Goal: Task Accomplishment & Management: Manage account settings

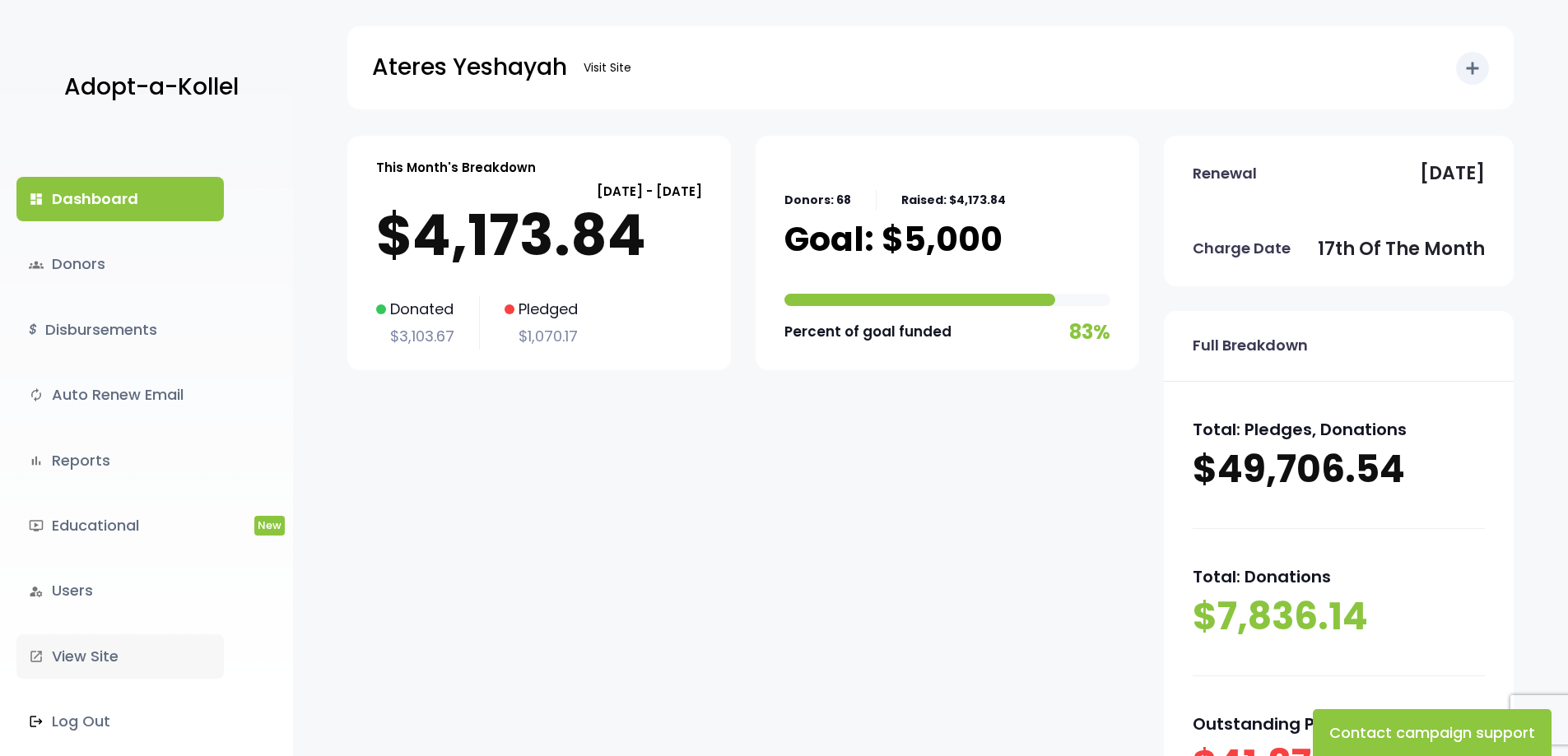
click at [101, 654] on link "launch View Site" at bounding box center [121, 657] width 208 height 44
click at [127, 266] on link "groups Donors" at bounding box center [121, 264] width 208 height 44
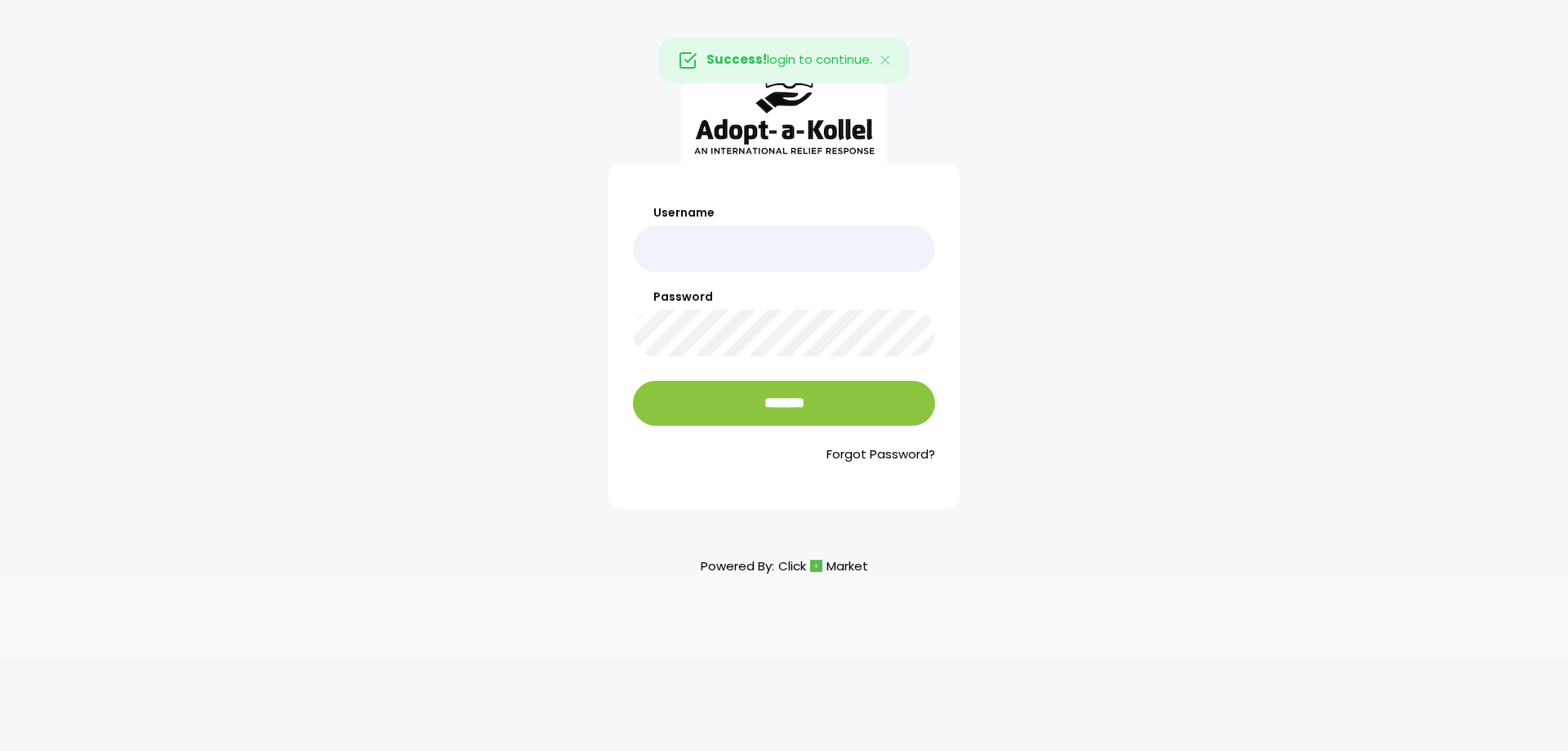
click at [682, 249] on input "Username" at bounding box center [783, 249] width 302 height 47
type input "**********"
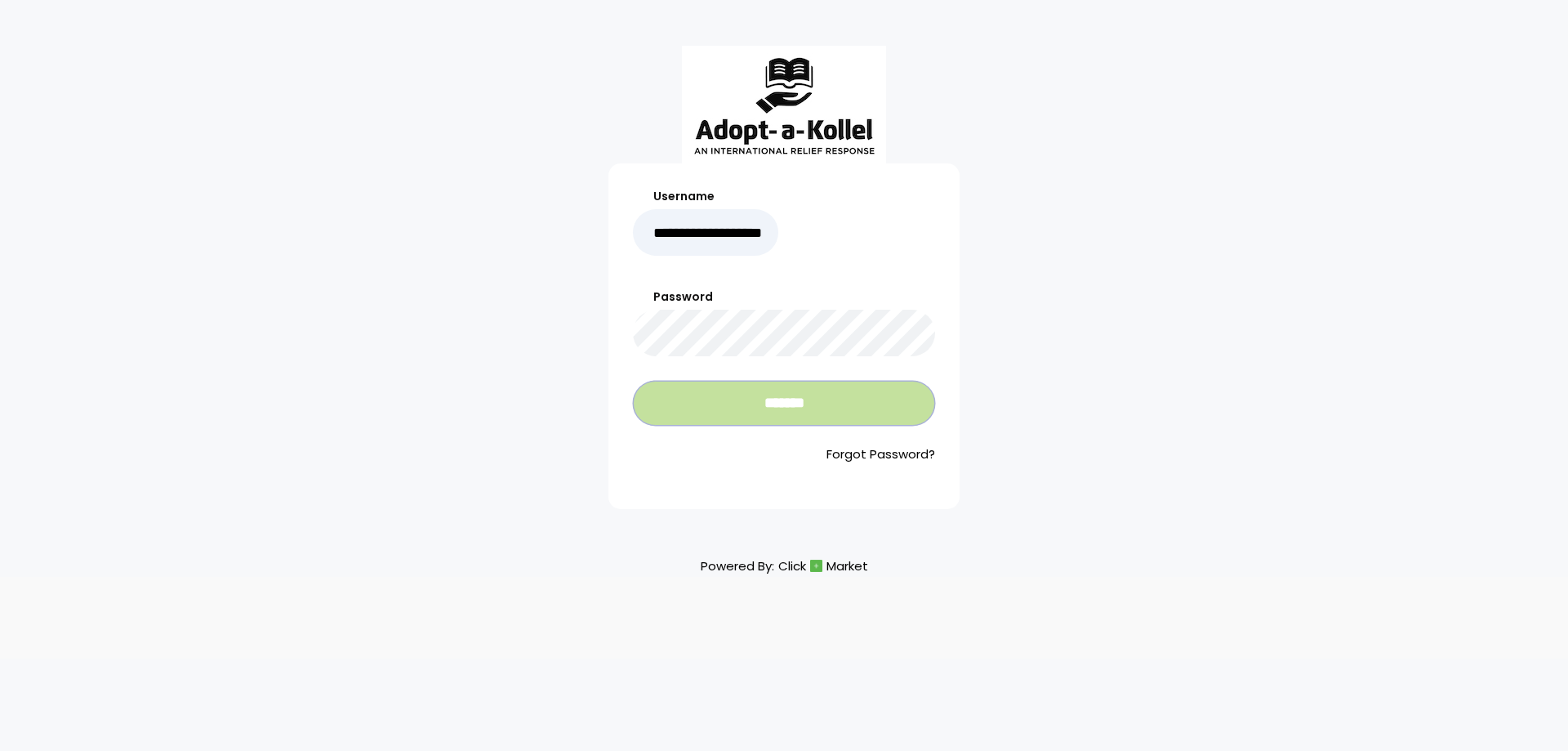
click at [799, 398] on input "*******" at bounding box center [783, 403] width 302 height 45
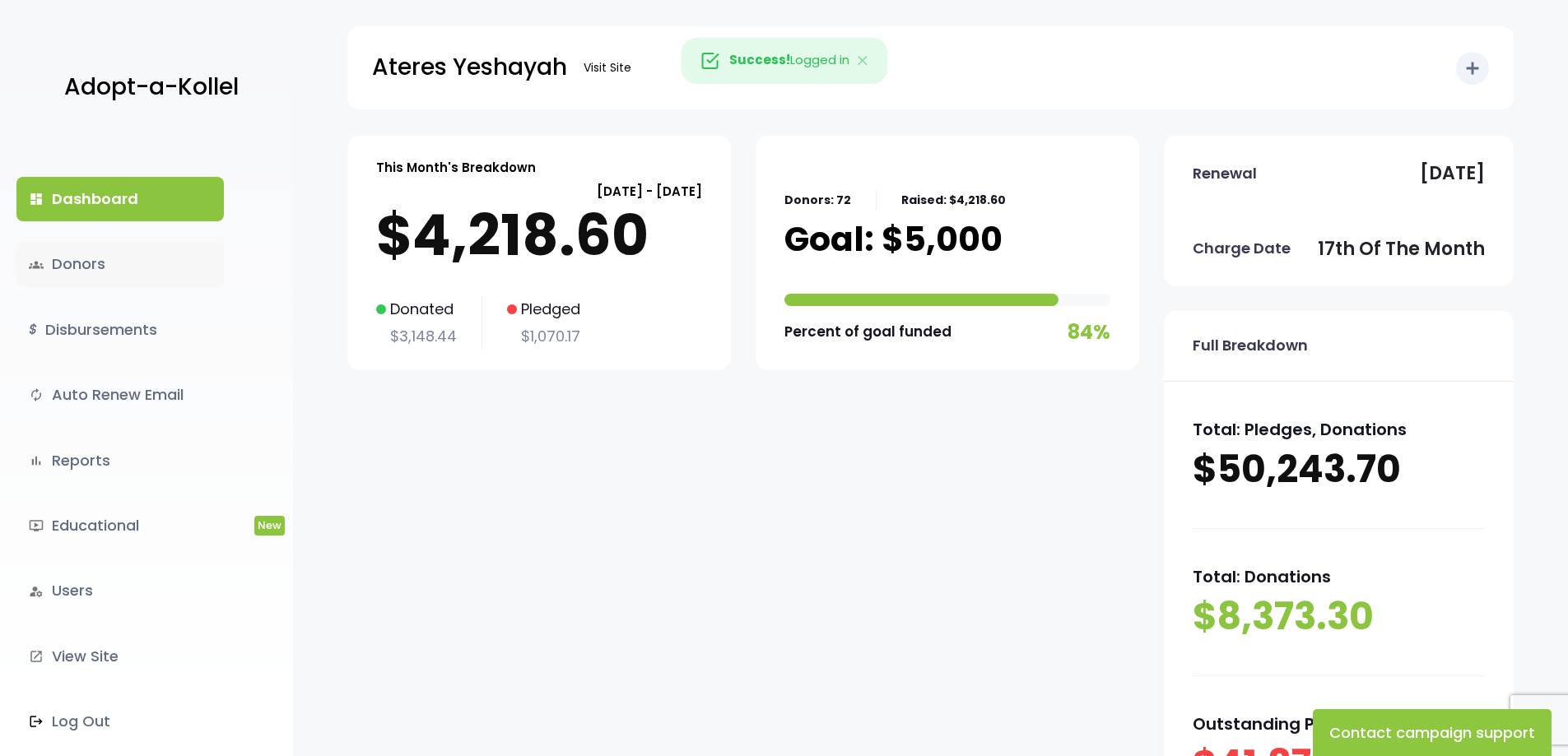
click at [93, 260] on link "groups Donors" at bounding box center [121, 264] width 208 height 44
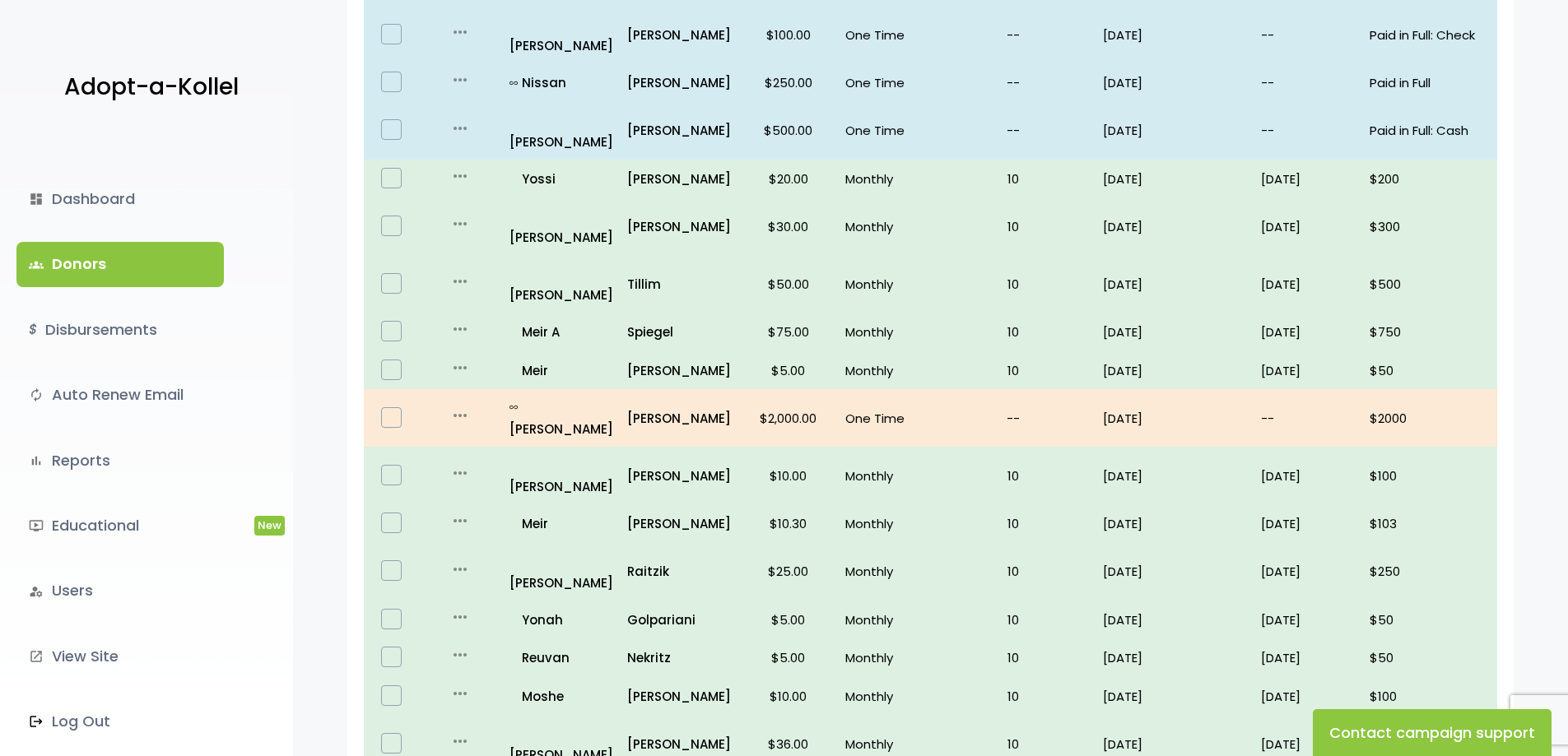
scroll to position [933, 0]
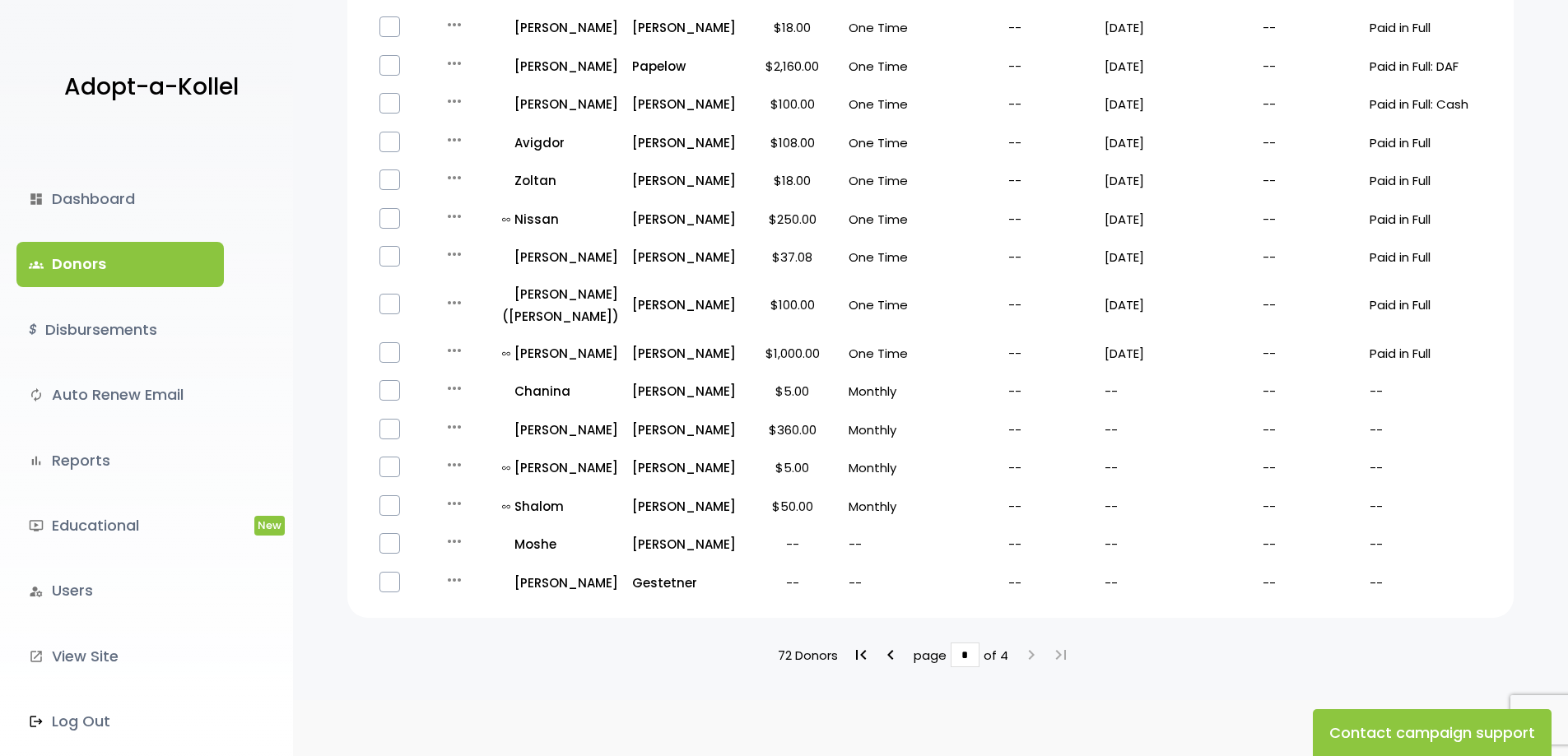
scroll to position [740, 0]
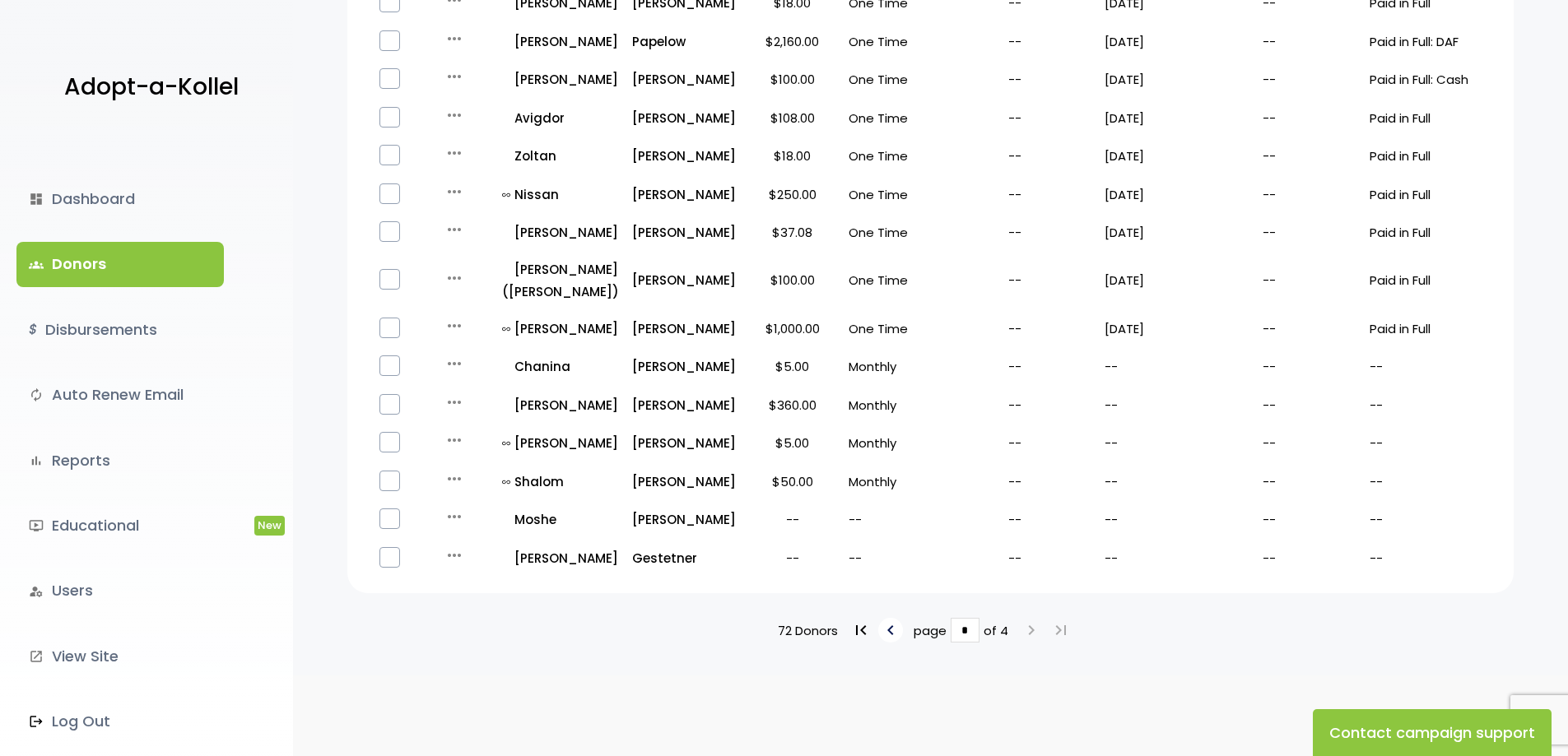
click at [883, 640] on icon "keyboard_arrow_left" at bounding box center [891, 630] width 20 height 20
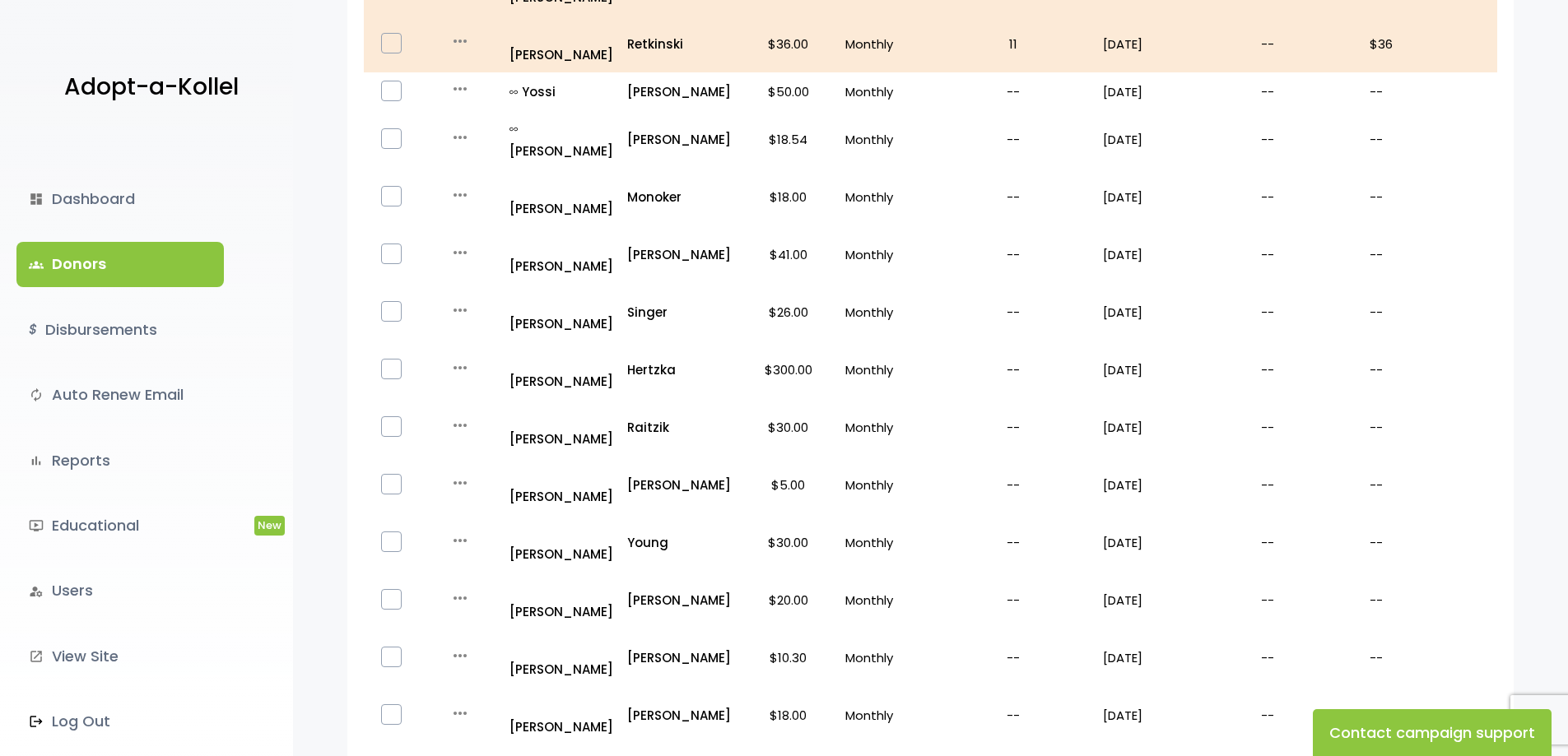
scroll to position [905, 0]
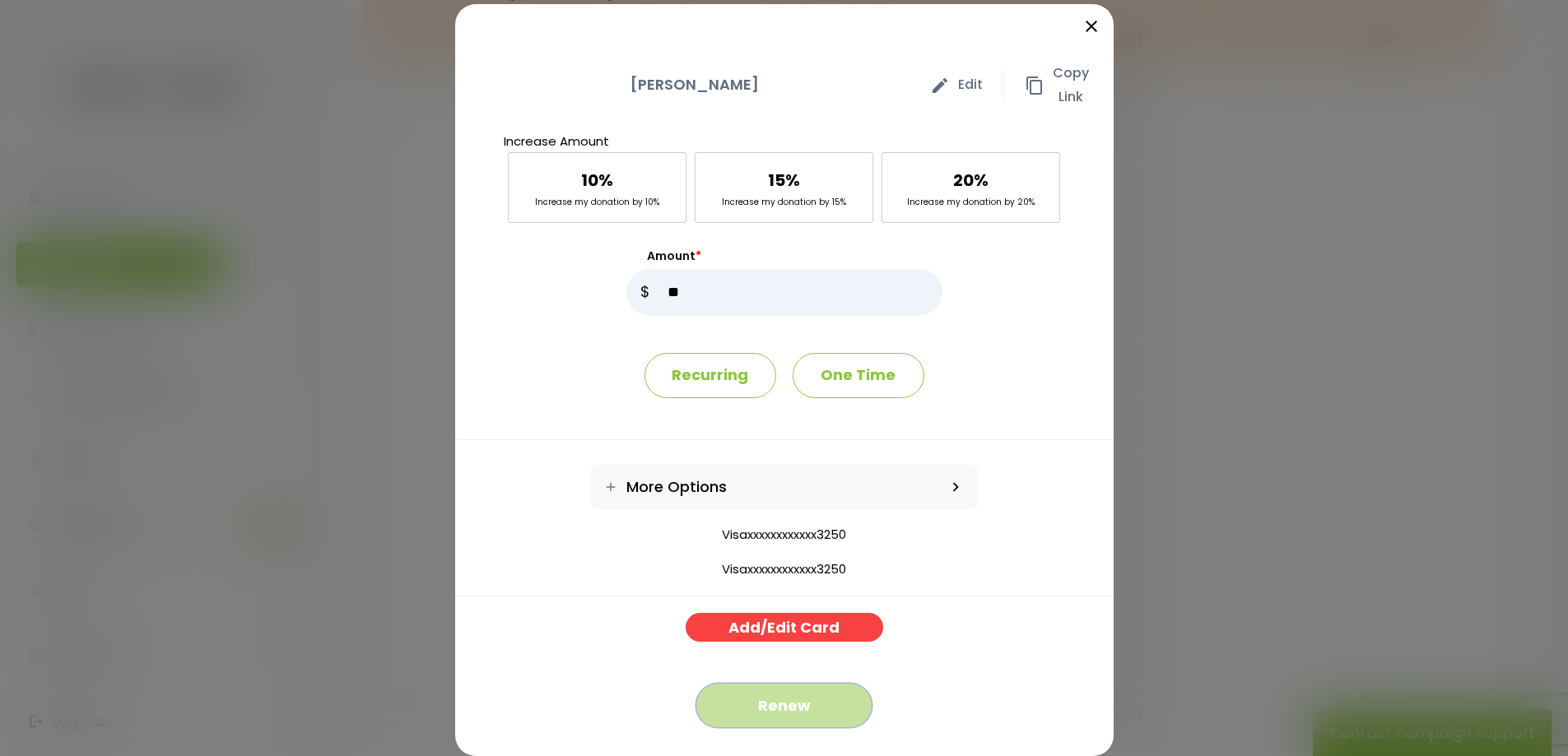
click at [768, 711] on button "Renew" at bounding box center [783, 705] width 177 height 45
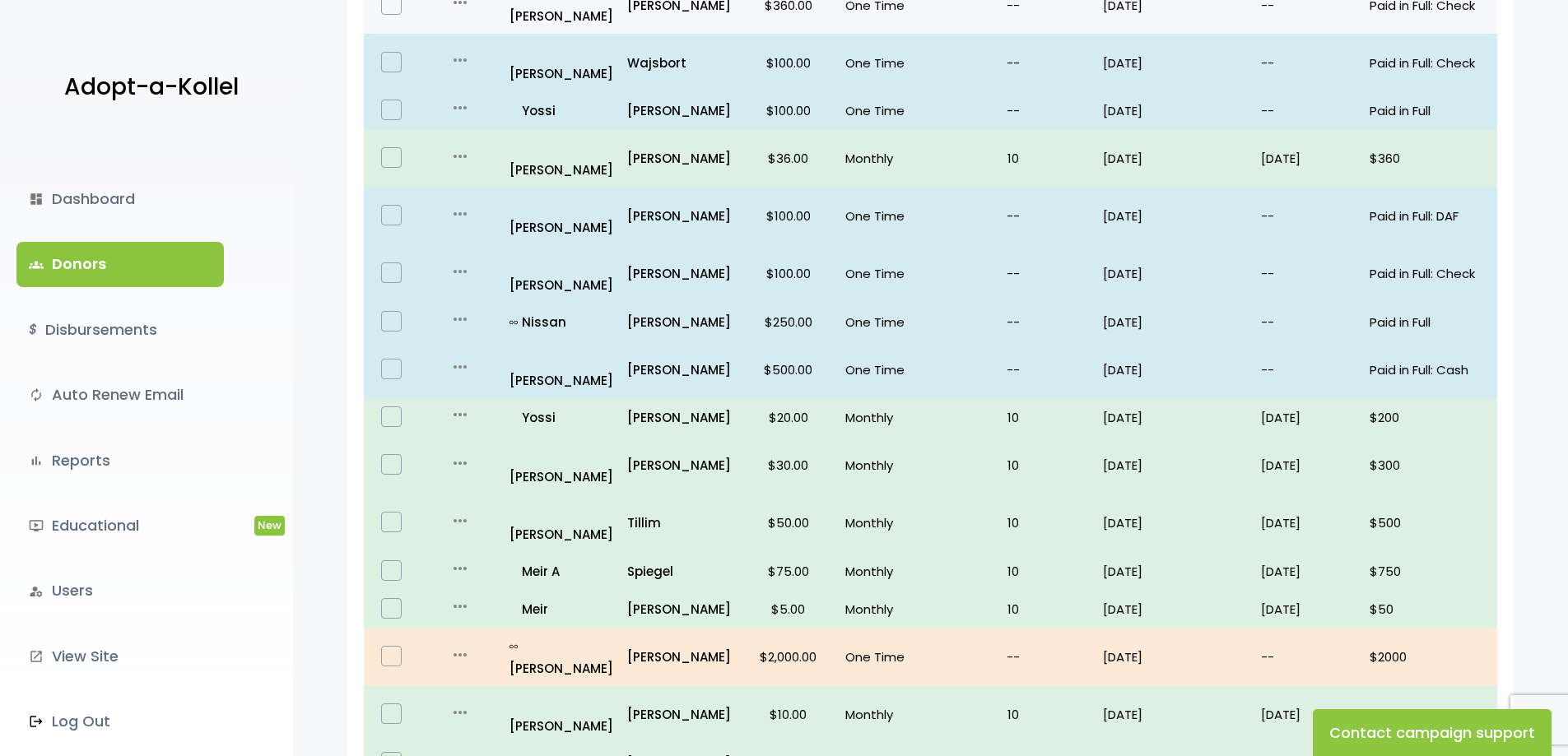
scroll to position [933, 0]
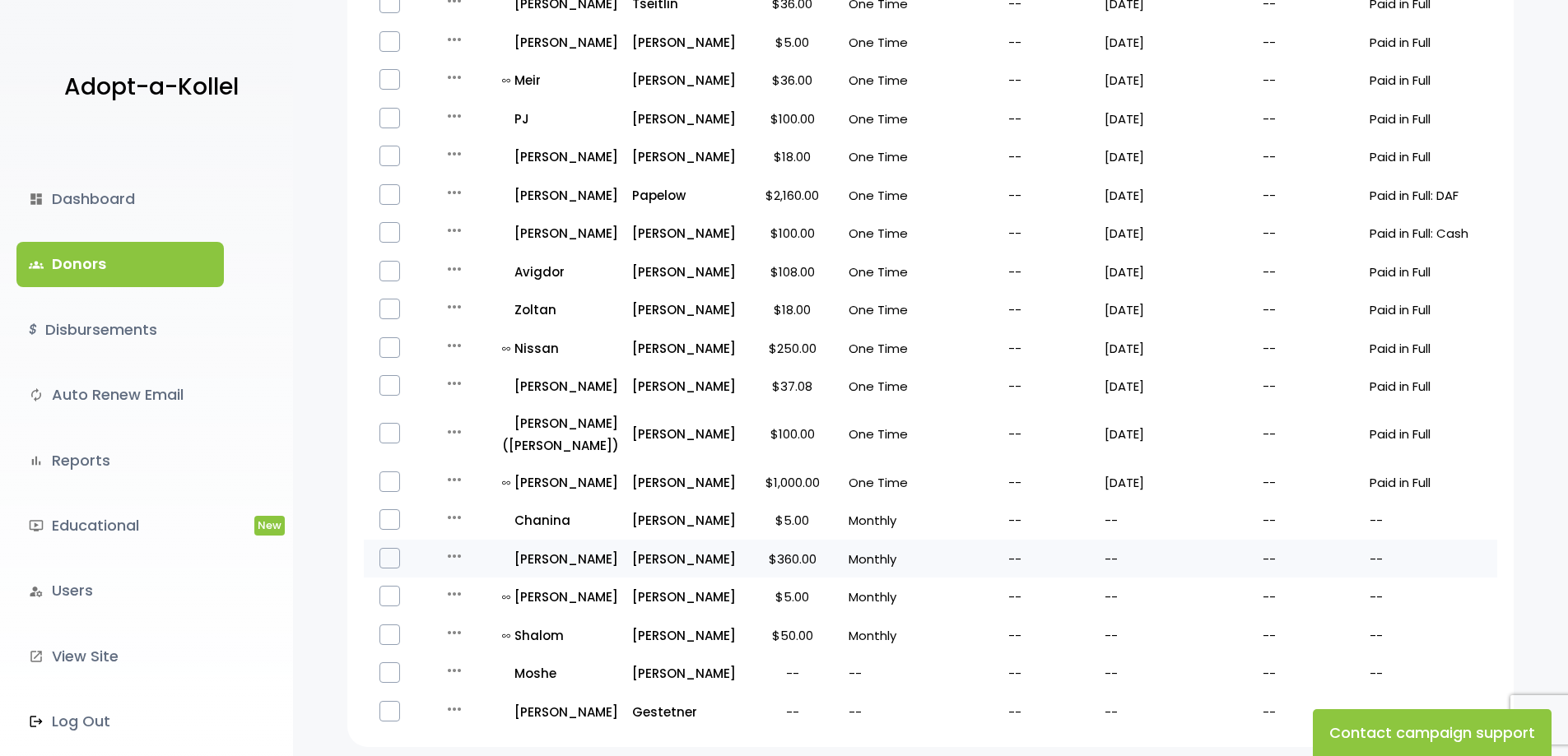
scroll to position [493, 0]
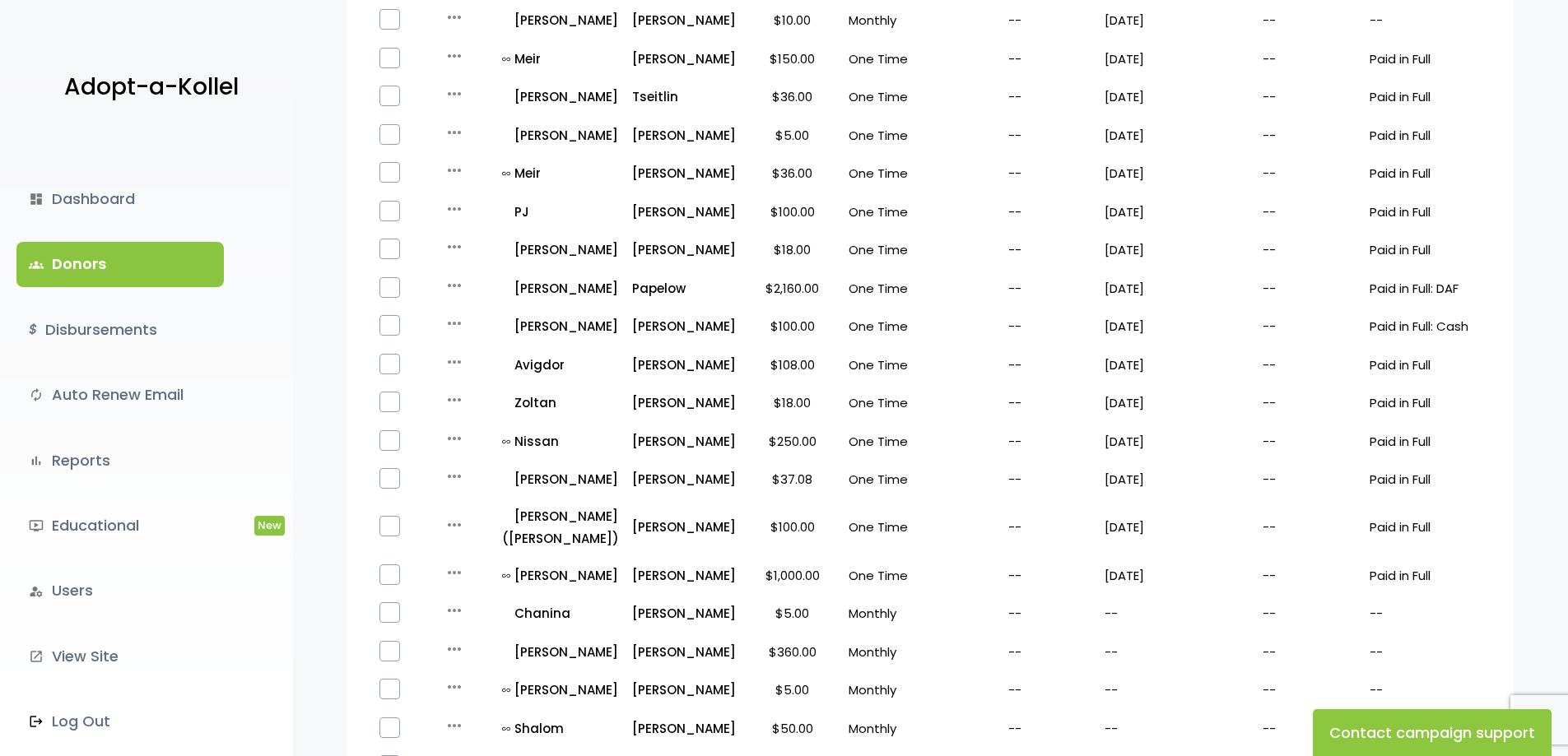
click at [92, 271] on link "groups Donors" at bounding box center [121, 264] width 208 height 44
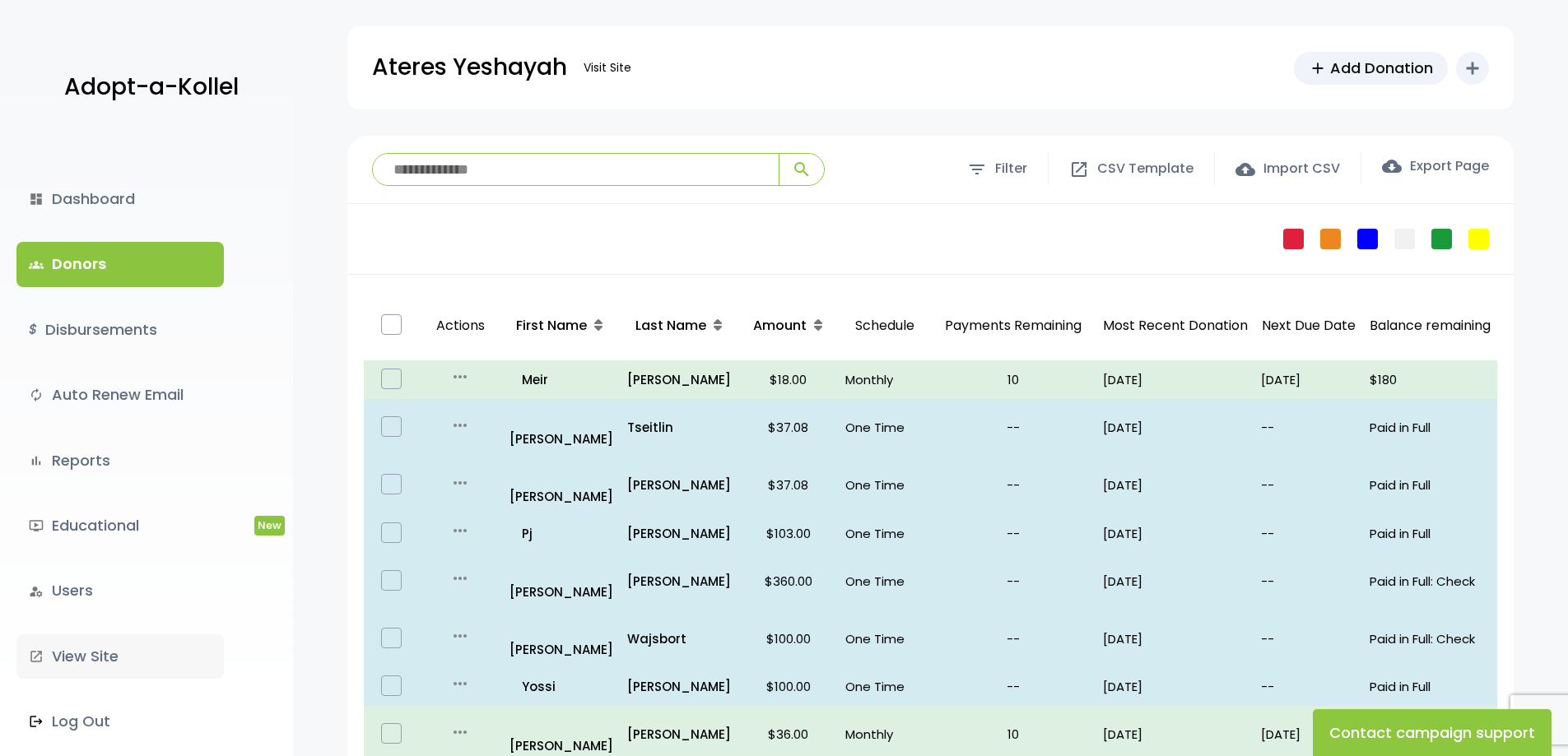
click at [83, 658] on link "launch View Site" at bounding box center [121, 657] width 208 height 44
